Goal: Check status: Check status

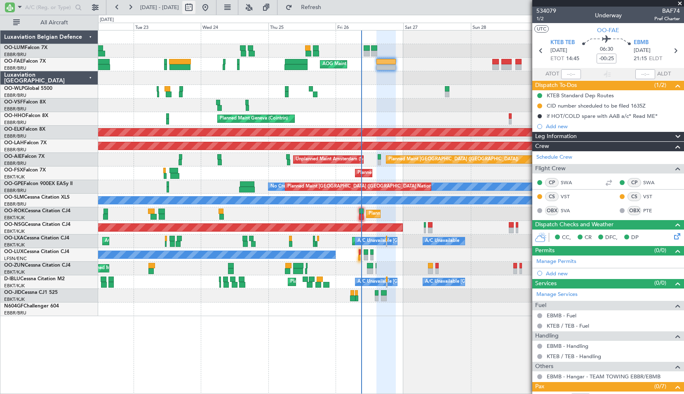
click at [195, 6] on button at bounding box center [188, 7] width 13 height 13
select select "9"
select select "2025"
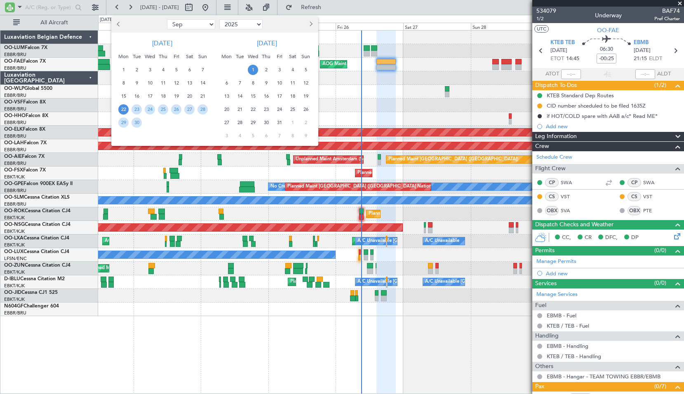
click at [192, 24] on select "Jan Feb Mar Apr May Jun Jul Aug Sep Oct Nov Dec" at bounding box center [191, 24] width 48 height 10
select select "8"
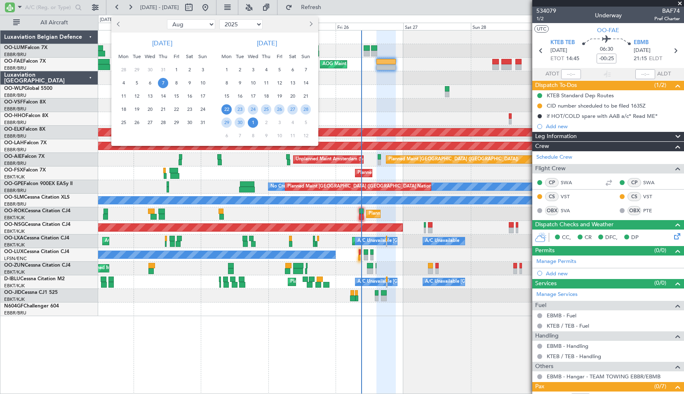
click at [160, 84] on span "7" at bounding box center [163, 83] width 10 height 10
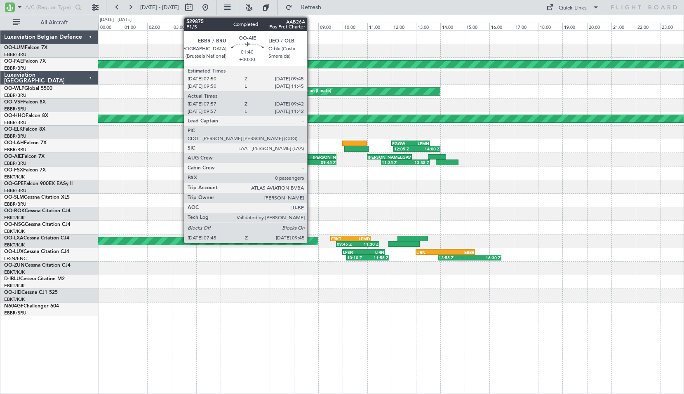
click at [313, 160] on div "07:45 Z 09:45 Z" at bounding box center [311, 162] width 49 height 6
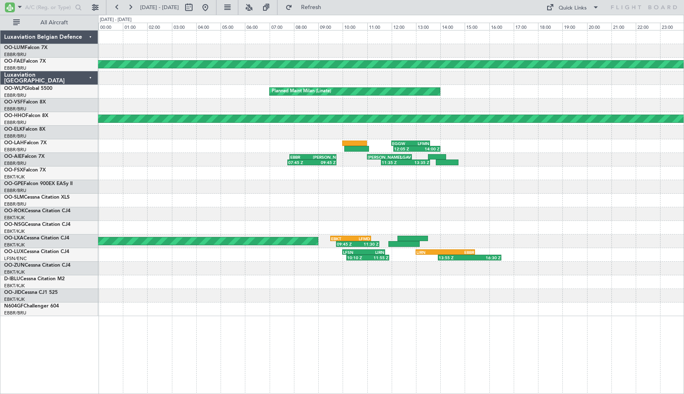
click at [343, 206] on div at bounding box center [390, 201] width 585 height 14
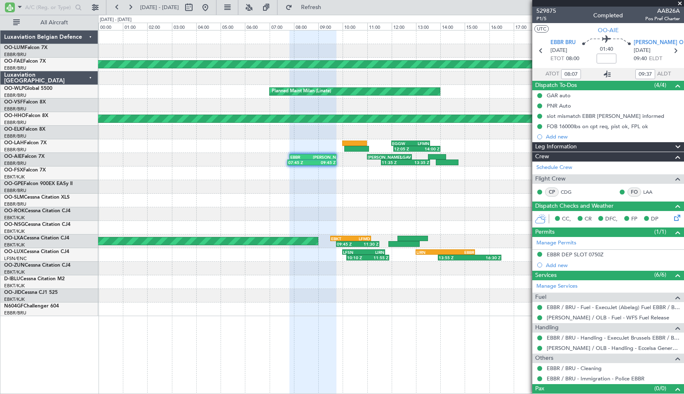
click at [605, 75] on icon at bounding box center [607, 74] width 10 height 10
click at [212, 6] on button at bounding box center [205, 7] width 13 height 13
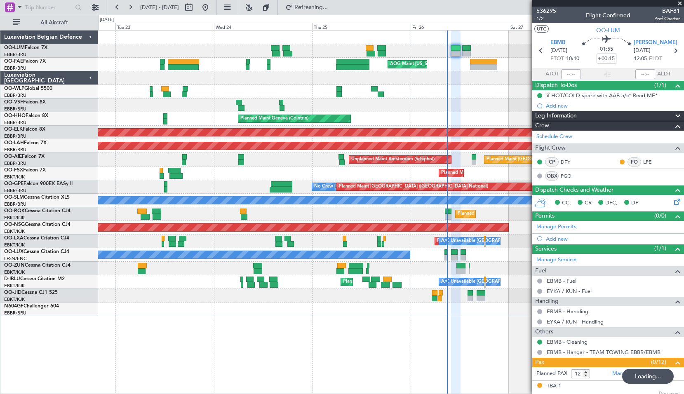
click at [431, 66] on div "AOG Maint [US_STATE] ([GEOGRAPHIC_DATA]) Owner [GEOGRAPHIC_DATA] Planned Maint …" at bounding box center [390, 65] width 585 height 14
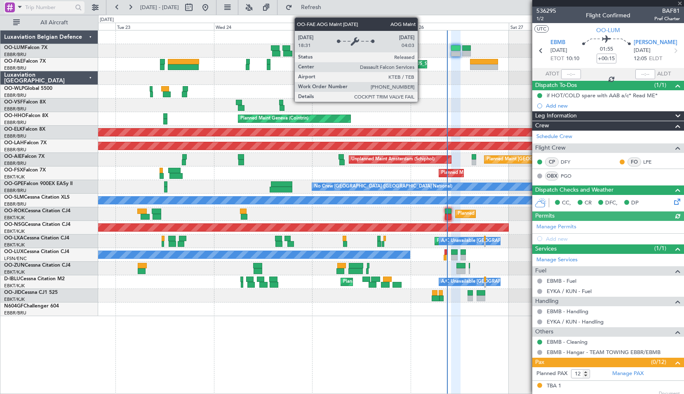
click at [14, 8] on div at bounding box center [10, 7] width 10 height 10
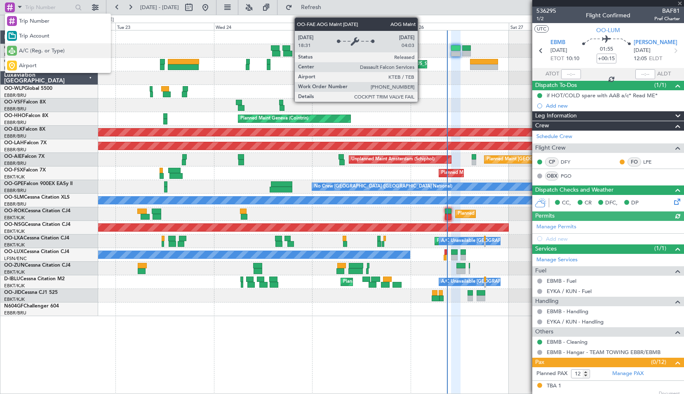
click at [37, 57] on div "A/C (Reg. or Type)" at bounding box center [58, 50] width 106 height 15
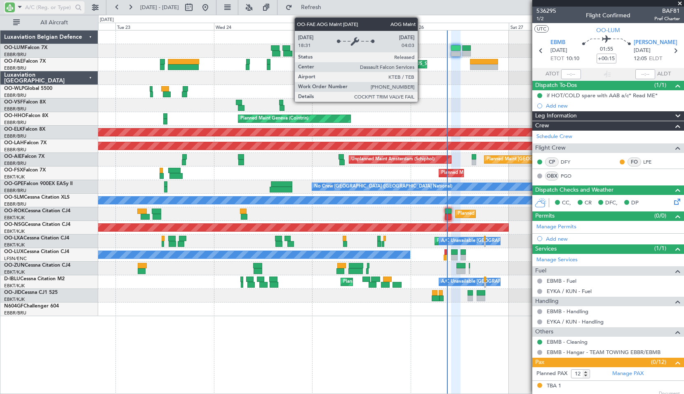
click at [48, 7] on input "text" at bounding box center [48, 7] width 47 height 12
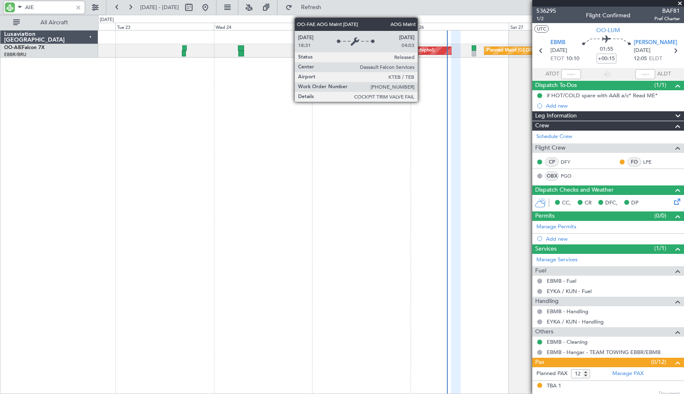
click at [334, 224] on div "Planned Maint [GEOGRAPHIC_DATA] ([GEOGRAPHIC_DATA]) Unplanned Maint Amsterdam (…" at bounding box center [391, 212] width 586 height 364
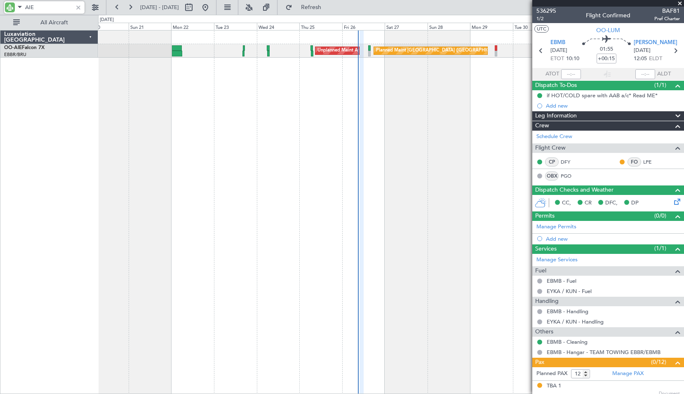
type input "AIE"
click at [678, 2] on span at bounding box center [679, 3] width 8 height 7
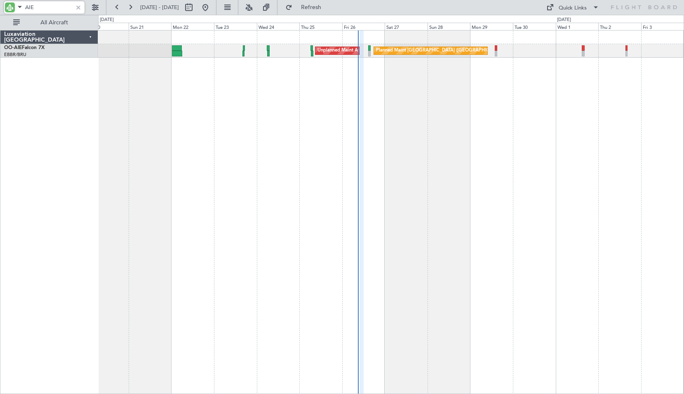
type input "0"
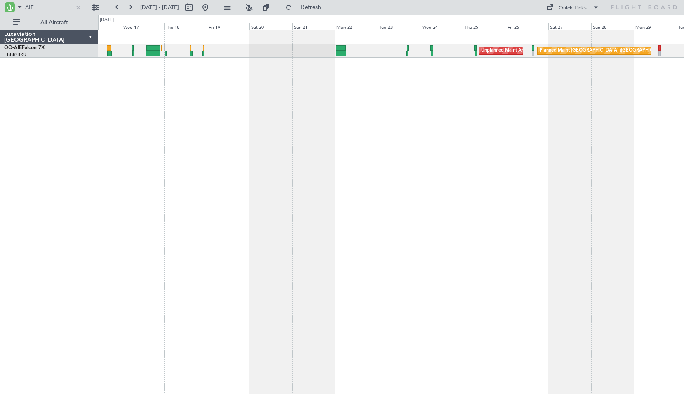
click at [359, 145] on div "Planned Maint [GEOGRAPHIC_DATA] ([GEOGRAPHIC_DATA]) Unplanned Maint Amsterdam (…" at bounding box center [391, 212] width 586 height 364
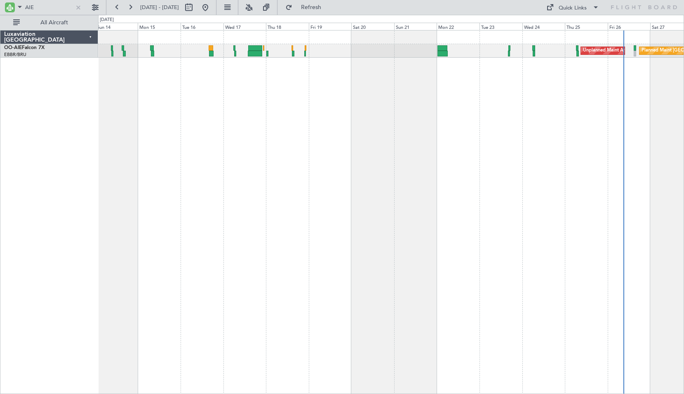
click at [363, 163] on div "Planned Maint [GEOGRAPHIC_DATA] ([GEOGRAPHIC_DATA]) Unplanned Maint Amsterdam (…" at bounding box center [391, 212] width 586 height 364
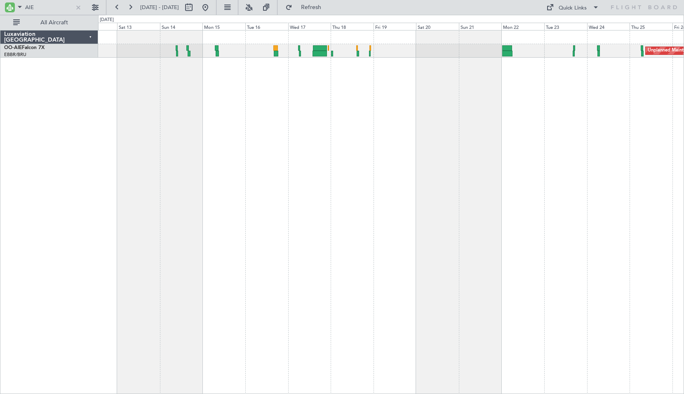
click at [228, 102] on div "Unplanned Maint Amsterdam (Schiphol) Planned Maint [GEOGRAPHIC_DATA] ([GEOGRAPH…" at bounding box center [391, 212] width 586 height 364
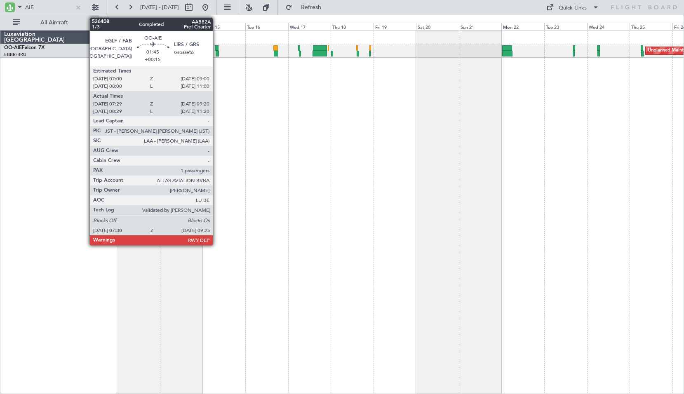
click at [216, 51] on div at bounding box center [218, 54] width 4 height 6
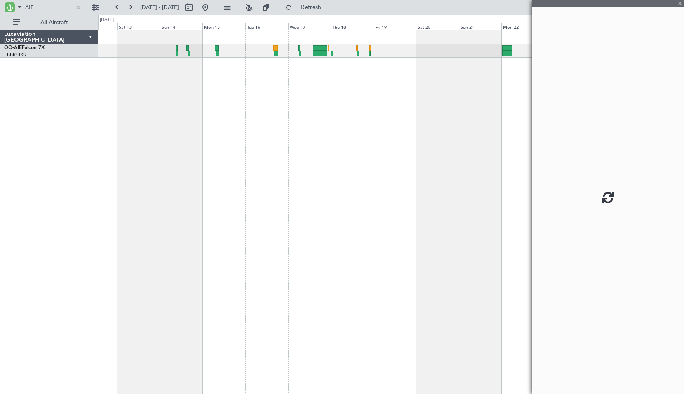
click at [233, 104] on div "Unplanned Maint Amsterdam (Schiphol) Planned Maint [GEOGRAPHIC_DATA] ([GEOGRAPH…" at bounding box center [391, 212] width 586 height 364
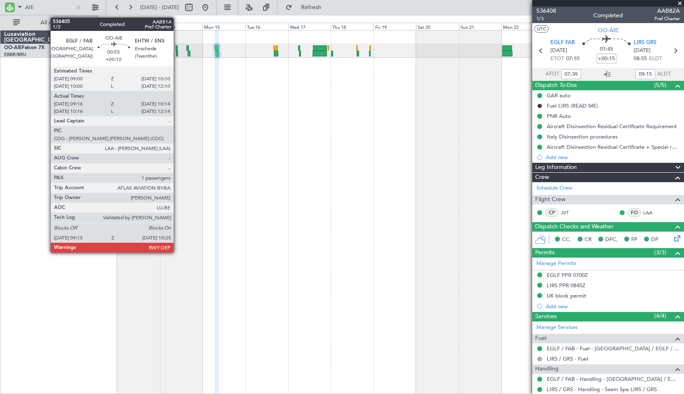
click at [177, 47] on div at bounding box center [177, 48] width 2 height 6
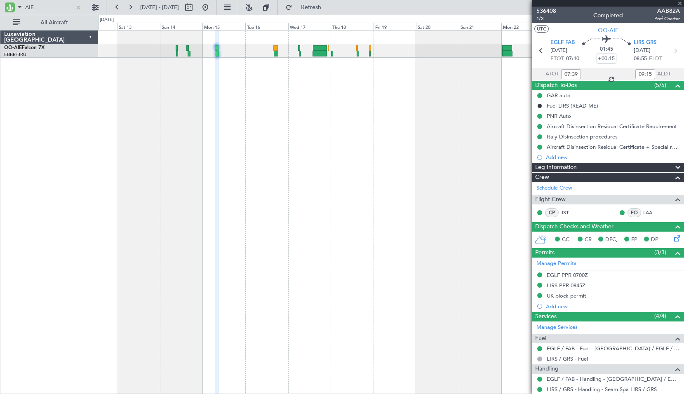
type input "+00:10"
type input "09:26"
type input "10:09"
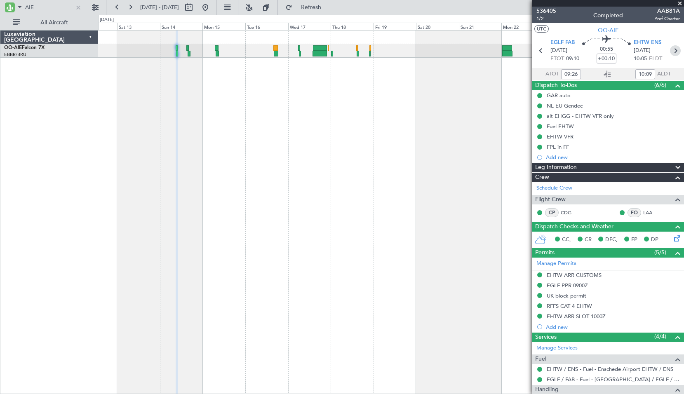
click at [671, 51] on icon at bounding box center [675, 50] width 11 height 11
type input "+00:20"
type input "16:05"
type input "17:11"
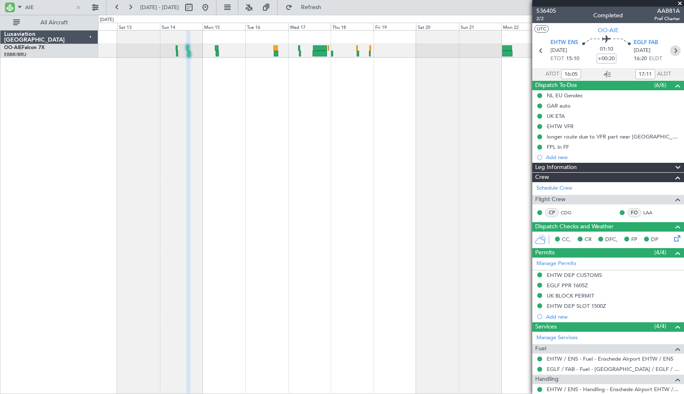
click at [673, 53] on icon at bounding box center [675, 50] width 11 height 11
type input "+00:15"
type input "07:39"
type input "09:15"
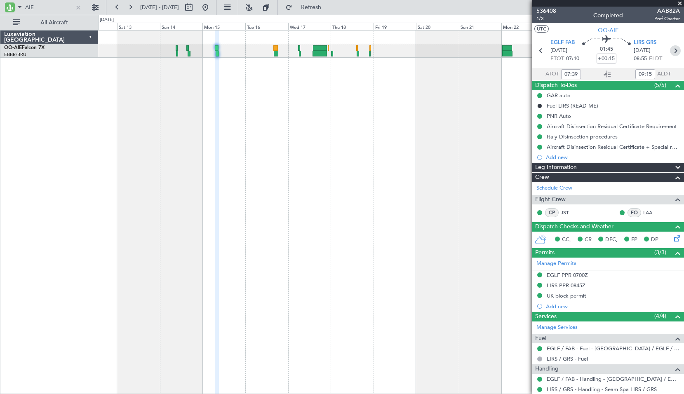
click at [670, 51] on icon at bounding box center [675, 50] width 11 height 11
type input "+00:20"
type input "16:24"
type input "18:32"
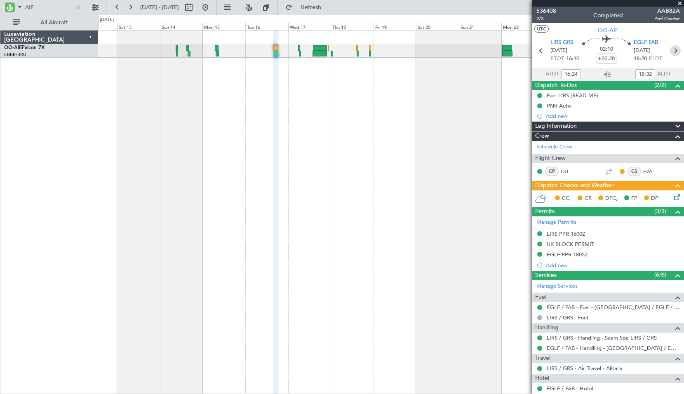
click at [674, 50] on icon at bounding box center [675, 50] width 11 height 11
type input "06:34"
type input "07:23"
type input "2"
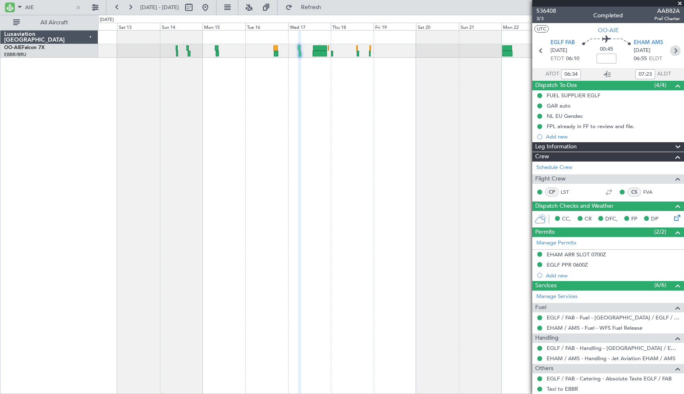
click at [673, 49] on icon at bounding box center [675, 50] width 11 height 11
type input "+00:35"
type input "14:16"
type input "21:48"
type input "1"
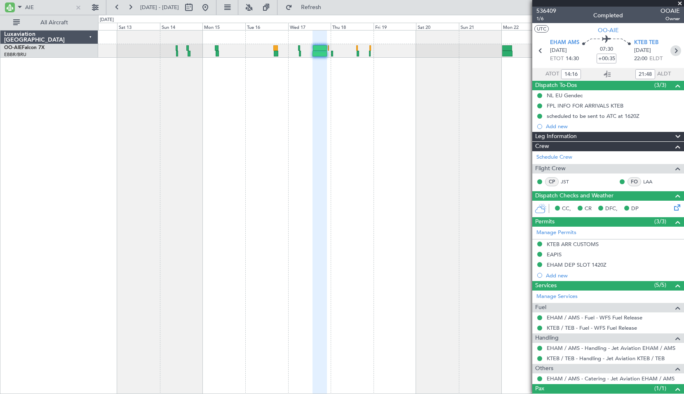
click at [670, 47] on icon at bounding box center [675, 50] width 11 height 11
type input "-00:10"
type input "00:46"
type input "01:21"
type input "2"
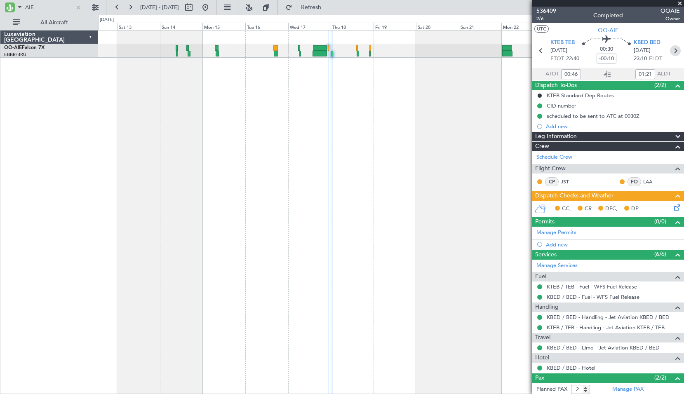
click at [671, 52] on icon at bounding box center [675, 50] width 11 height 11
type input "15:03"
type input "15:48"
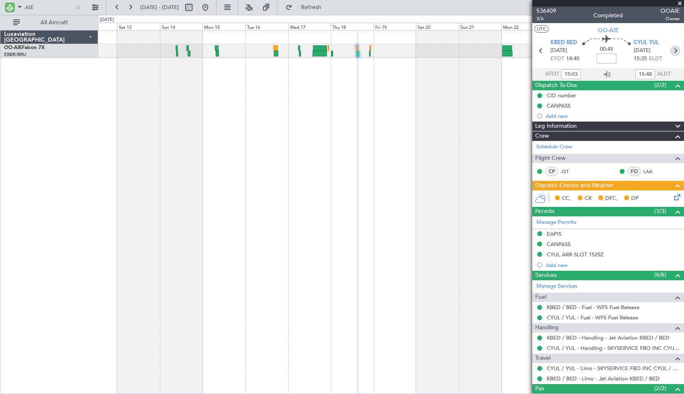
click at [670, 47] on icon at bounding box center [675, 50] width 11 height 11
type input "-00:05"
type input "21:49"
type input "22:28"
type input "4"
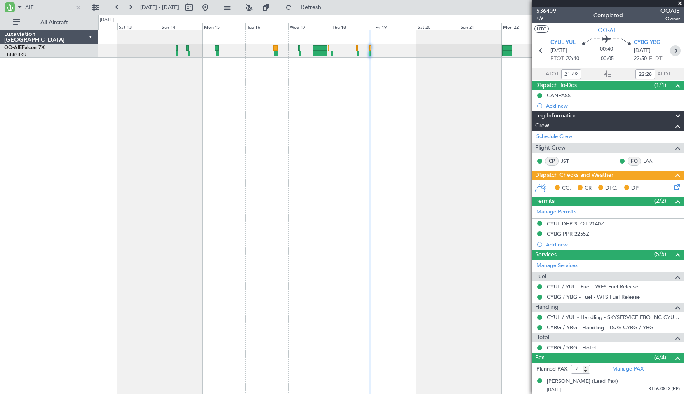
click at [670, 50] on icon at bounding box center [675, 50] width 11 height 11
type input "+00:05"
type input "00:50"
type input "06:08"
type input "2"
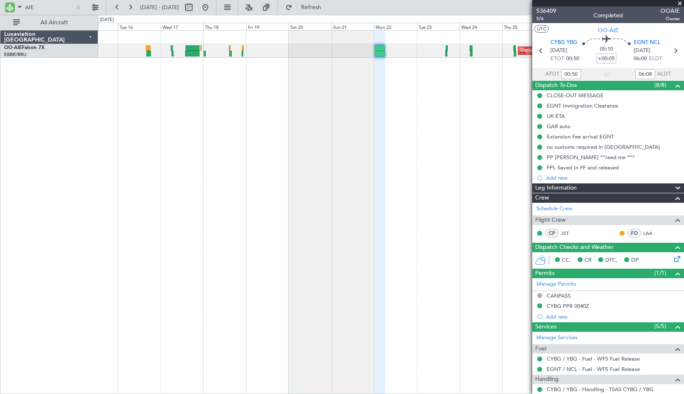
click at [301, 186] on div "Unplanned Maint Amsterdam (Schiphol) Planned Maint [GEOGRAPHIC_DATA] ([GEOGRAPH…" at bounding box center [391, 212] width 586 height 364
click at [670, 49] on icon at bounding box center [675, 50] width 11 height 11
type input "-00:05"
type input "16:26"
type input "17:10"
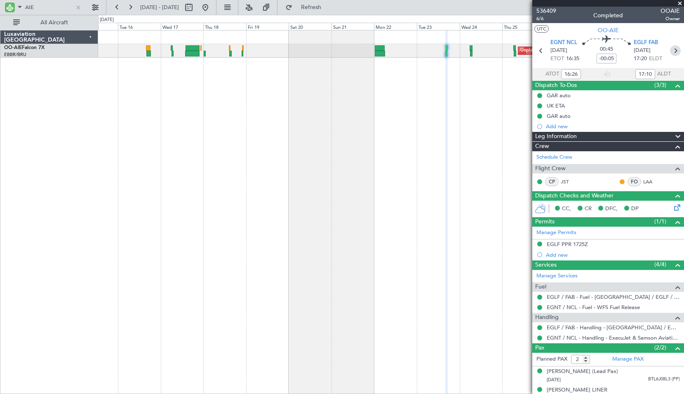
click at [670, 47] on icon at bounding box center [675, 50] width 11 height 11
type input "+00:10"
type input "06:15"
type input "07:24"
type input "4"
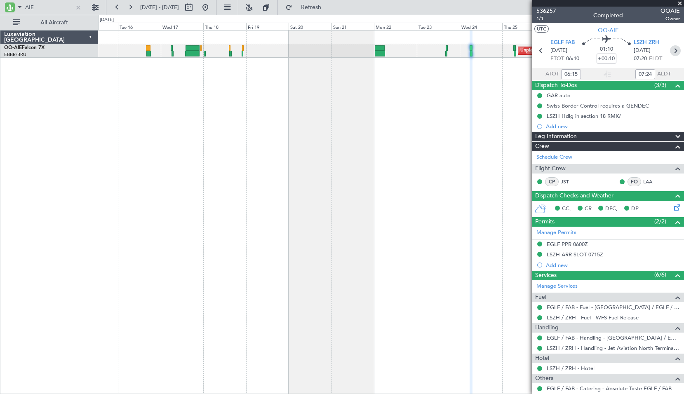
click at [670, 51] on icon at bounding box center [675, 50] width 11 height 11
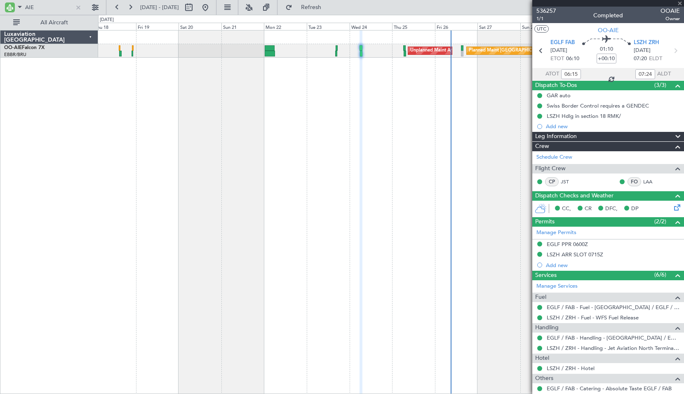
click at [353, 174] on div "Planned Maint [GEOGRAPHIC_DATA] ([GEOGRAPHIC_DATA]) Unplanned Maint Amsterdam (…" at bounding box center [391, 212] width 586 height 364
type input "06:55"
type input "07:51"
type input "3"
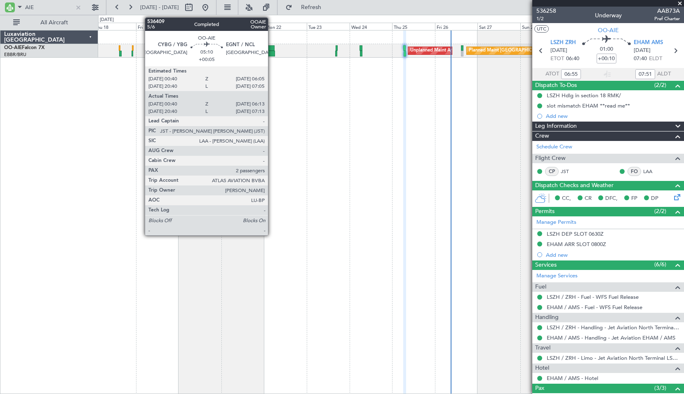
click at [272, 52] on div at bounding box center [270, 54] width 10 height 6
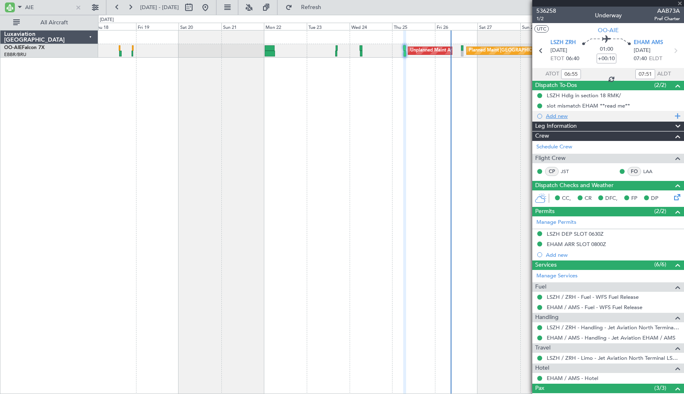
type input "+00:05"
type input "00:50"
type input "06:08"
type input "2"
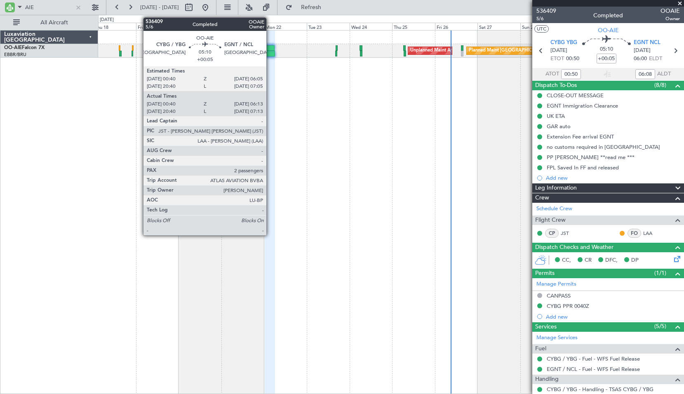
click at [270, 49] on div at bounding box center [270, 48] width 10 height 6
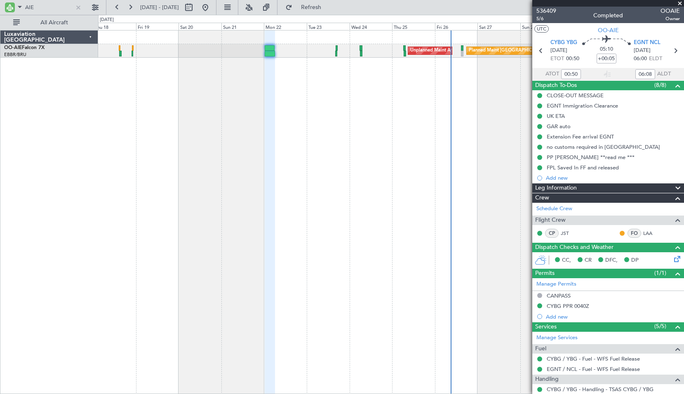
click at [326, 98] on div "Planned Maint [GEOGRAPHIC_DATA] ([GEOGRAPHIC_DATA]) Unplanned Maint Amsterdam (…" at bounding box center [391, 212] width 586 height 364
click at [537, 18] on mat-tooltip-component "Trip Number" at bounding box center [545, 26] width 41 height 22
type input "20:50"
type input "07:08"
type input "00:50"
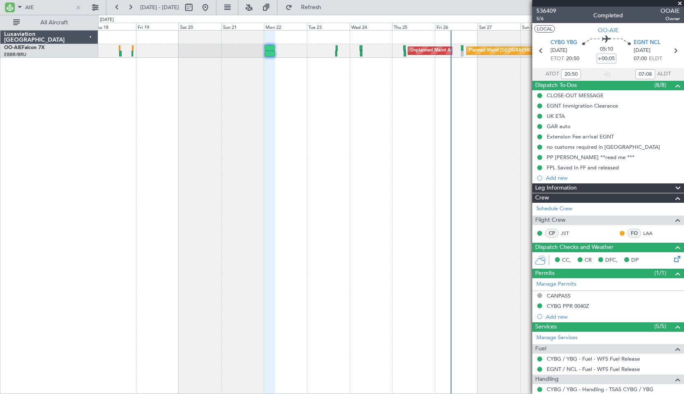
type input "06:08"
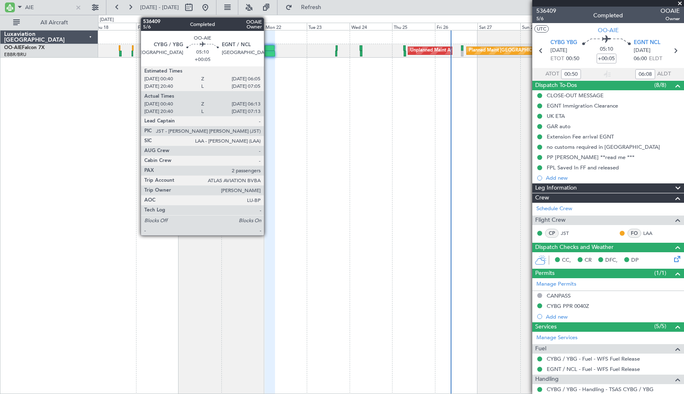
click at [267, 48] on div at bounding box center [270, 48] width 10 height 6
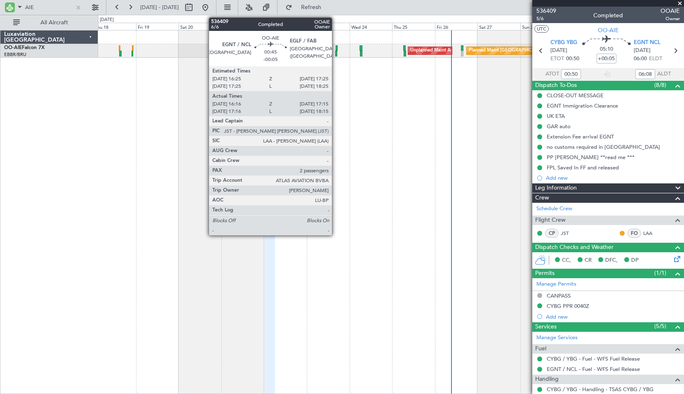
click at [335, 52] on div at bounding box center [336, 54] width 2 height 6
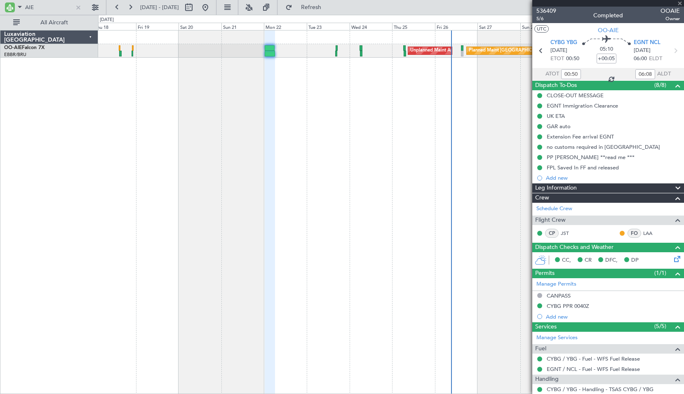
type input "-00:05"
type input "16:26"
type input "17:10"
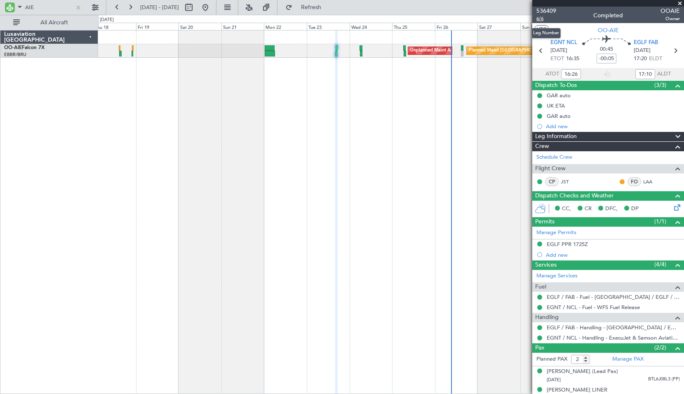
click at [542, 19] on span "6/6" at bounding box center [546, 18] width 20 height 7
type input "17:26"
type input "18:10"
type input "16:26"
type input "17:10"
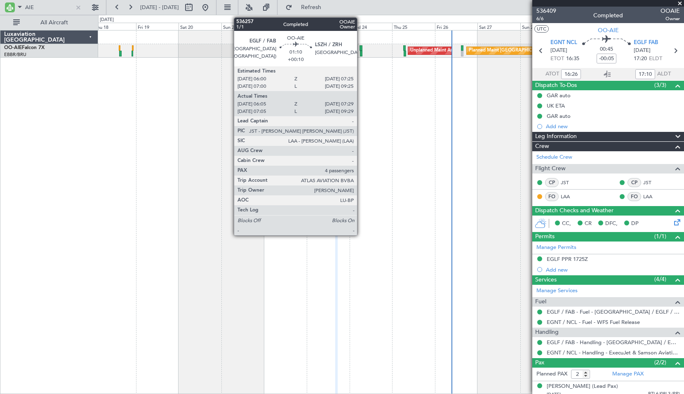
click at [361, 52] on div at bounding box center [361, 54] width 3 height 6
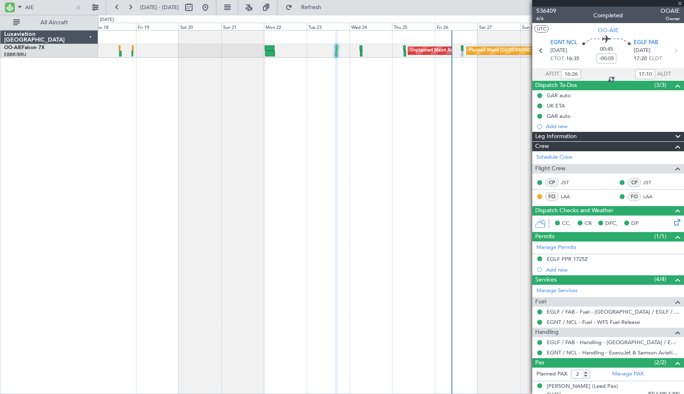
click at [364, 77] on div "Planned Maint [GEOGRAPHIC_DATA] ([GEOGRAPHIC_DATA]) Unplanned Maint Amsterdam (…" at bounding box center [391, 212] width 586 height 364
type input "+00:10"
type input "06:15"
type input "07:24"
type input "4"
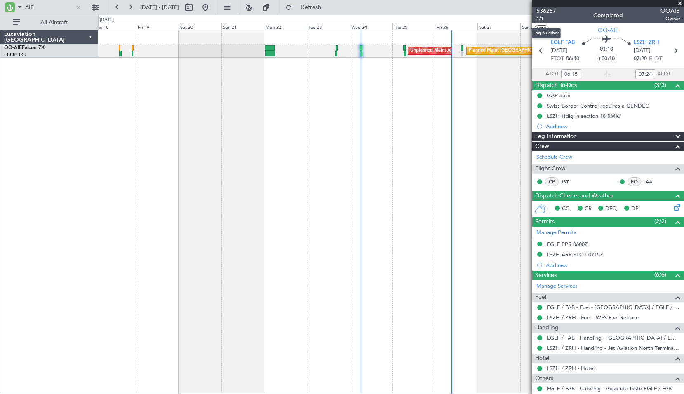
click at [539, 19] on span "1/1" at bounding box center [546, 18] width 20 height 7
type input "07:15"
type input "09:24"
type input "06:15"
type input "07:24"
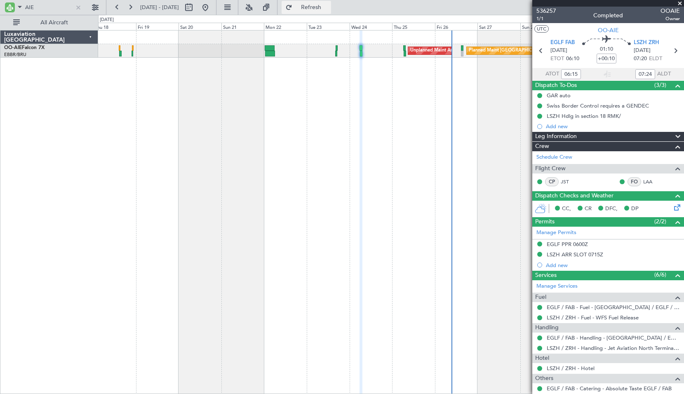
click at [325, 9] on span "Refresh" at bounding box center [311, 8] width 35 height 6
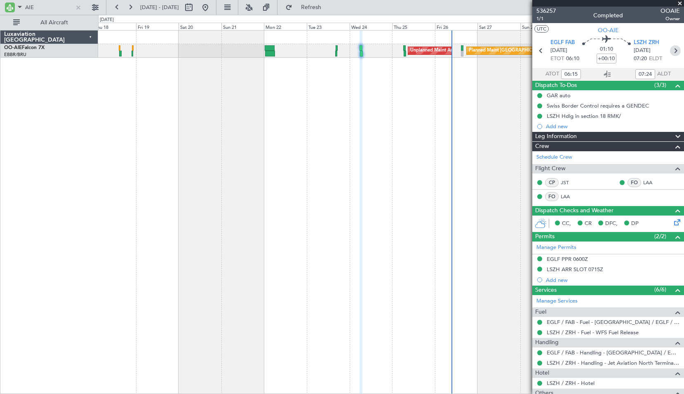
click at [673, 50] on icon at bounding box center [675, 50] width 11 height 11
type input "06:55"
type input "07:51"
type input "3"
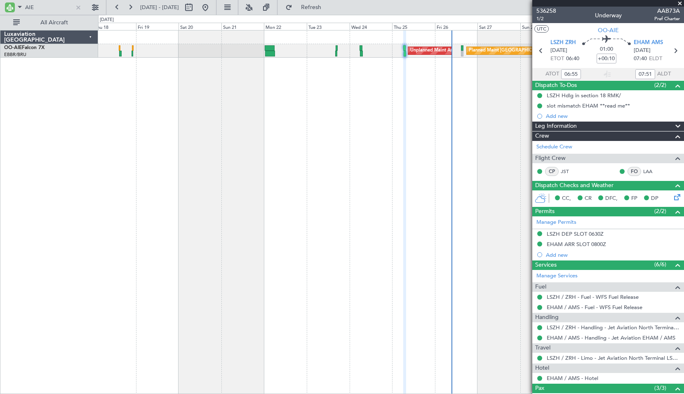
type input "08:55"
type input "09:51"
type input "06:55"
type input "07:51"
click at [540, 16] on span "1/2" at bounding box center [546, 18] width 20 height 7
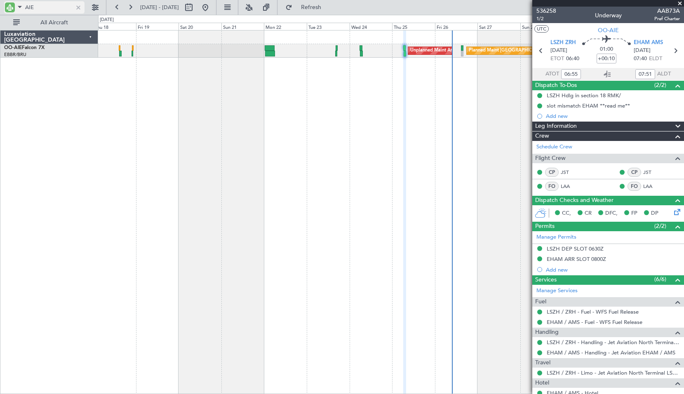
click at [78, 6] on div at bounding box center [78, 7] width 9 height 9
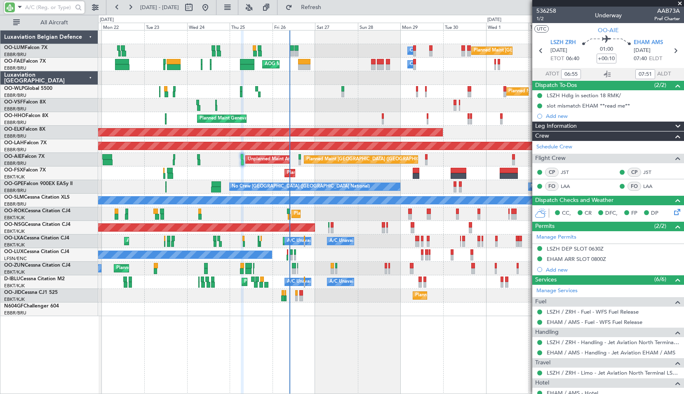
click at [333, 290] on div "Planned Maint [GEOGRAPHIC_DATA] ([GEOGRAPHIC_DATA] National) Owner [GEOGRAPHIC_…" at bounding box center [390, 173] width 585 height 286
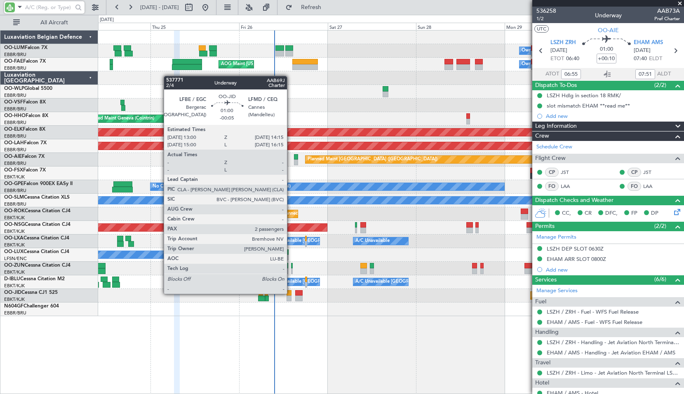
click at [291, 293] on div at bounding box center [288, 293] width 5 height 6
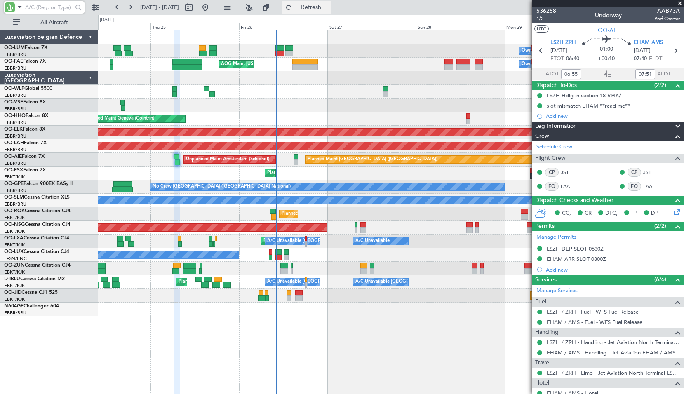
click at [328, 10] on span "Refresh" at bounding box center [311, 8] width 35 height 6
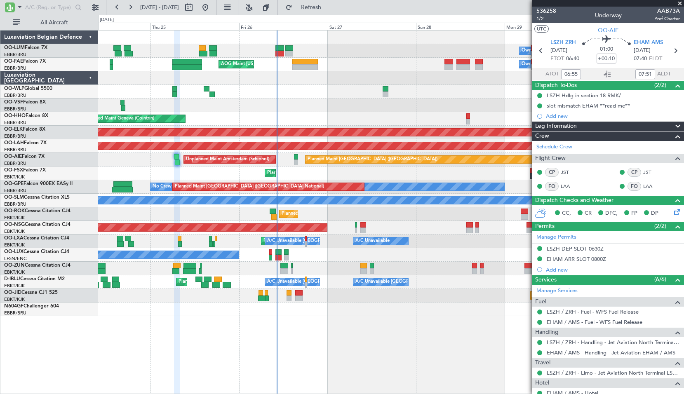
click at [395, 223] on div "Planned Maint [GEOGRAPHIC_DATA] ([GEOGRAPHIC_DATA])" at bounding box center [390, 228] width 585 height 14
